Goal: Information Seeking & Learning: Stay updated

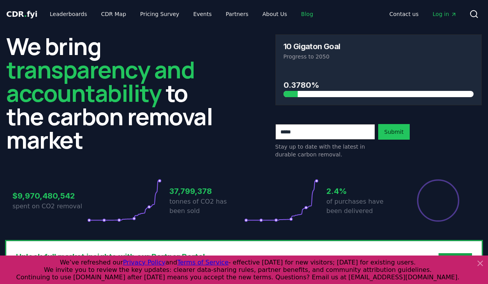
click at [295, 16] on link "Blog" at bounding box center [307, 14] width 25 height 14
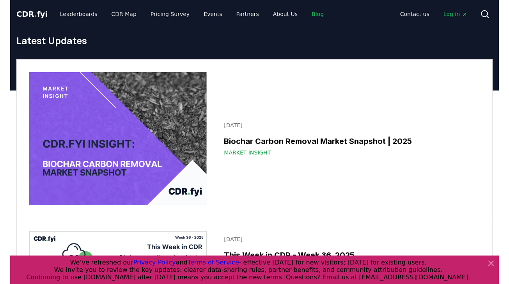
scroll to position [209, 0]
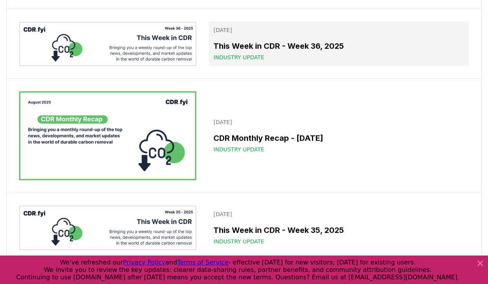
click at [270, 60] on div "Industry Update" at bounding box center [339, 57] width 251 height 8
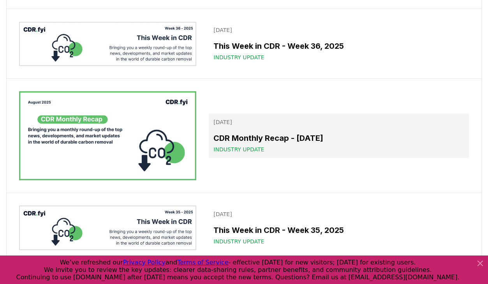
click at [279, 137] on h3 "CDR Monthly Recap - [DATE]" at bounding box center [339, 138] width 251 height 12
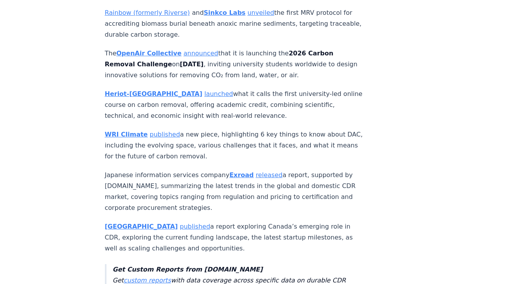
scroll to position [1897, 0]
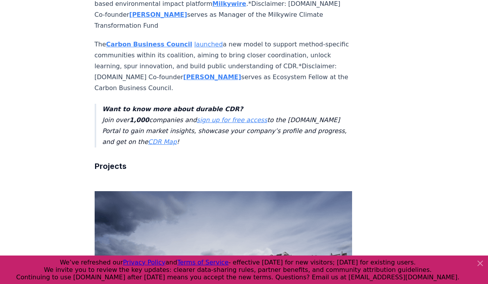
scroll to position [1229, 0]
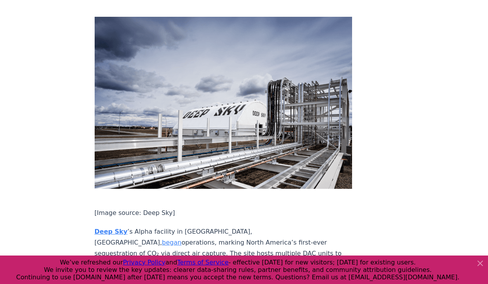
click at [138, 279] on link "announced" at bounding box center [151, 282] width 35 height 7
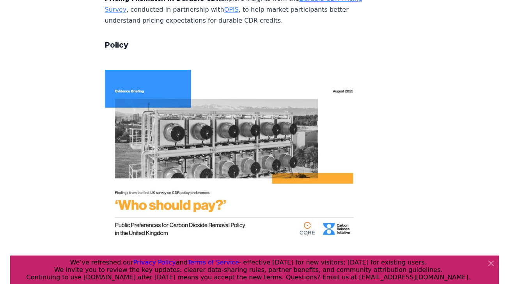
scroll to position [2329, 0]
